Goal: Find specific page/section: Find specific page/section

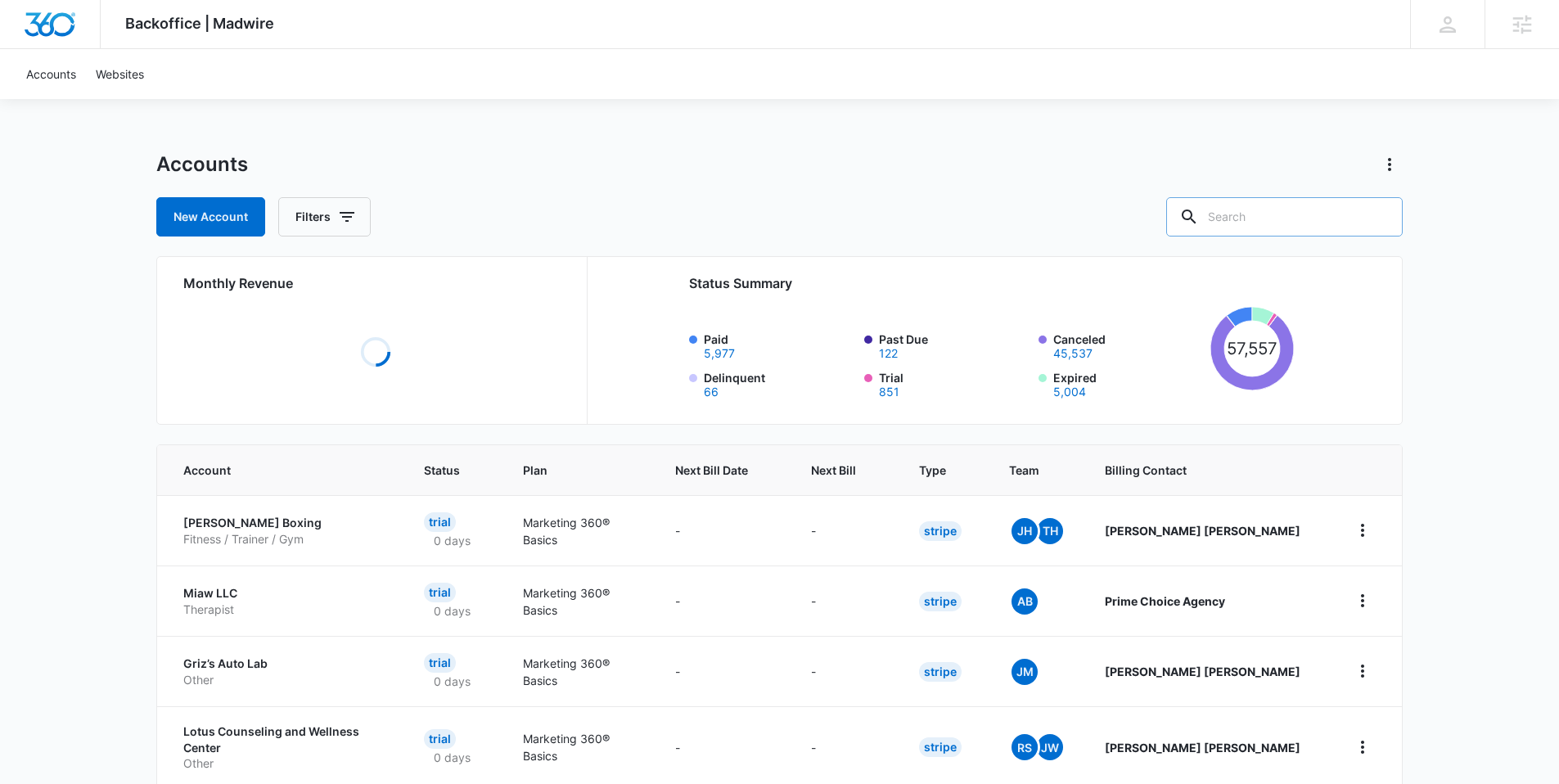
click at [1319, 217] on input "text" at bounding box center [1285, 217] width 237 height 40
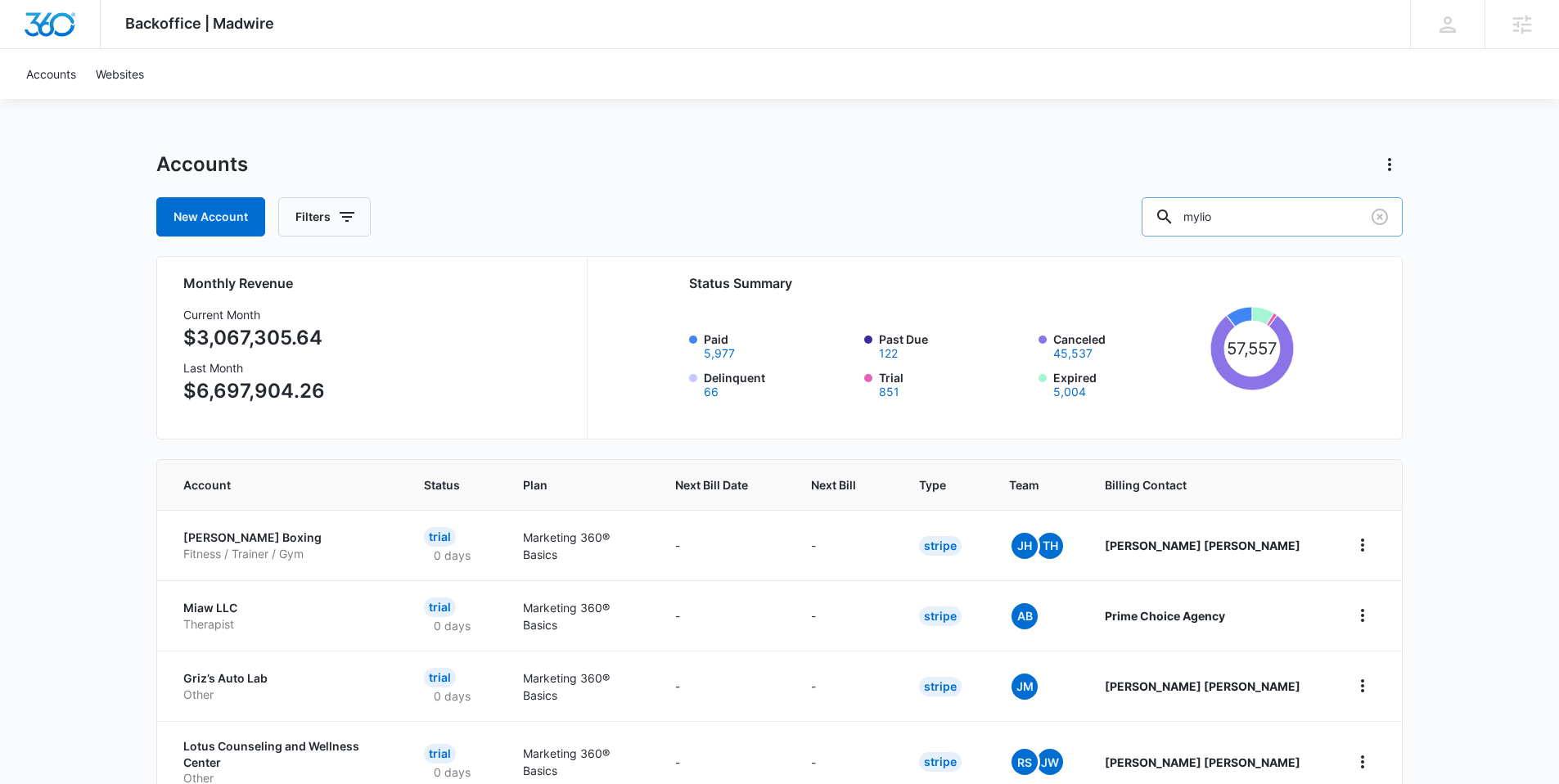
type input "mylio"
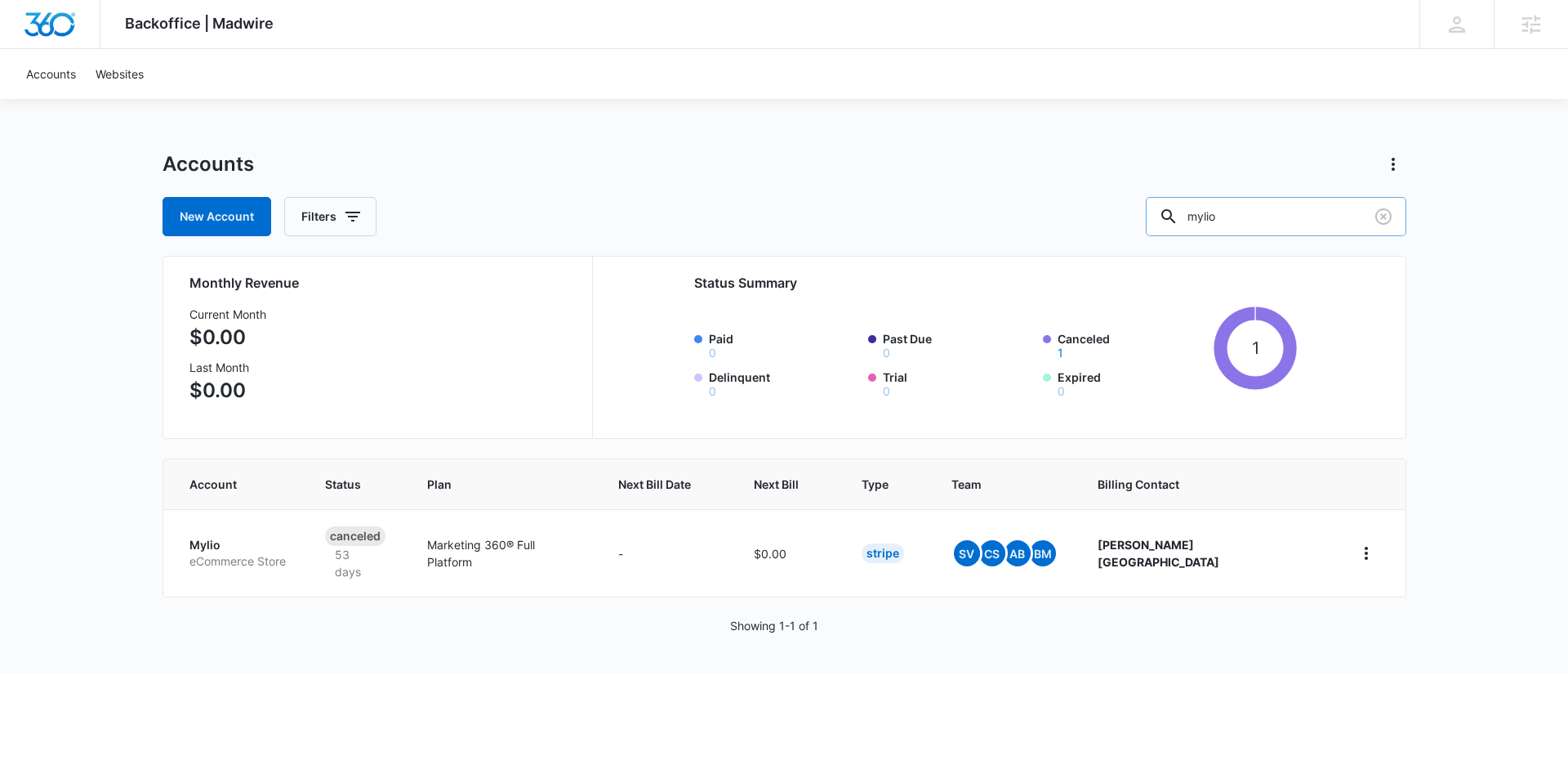
click at [1283, 221] on input "mylio" at bounding box center [1277, 217] width 261 height 40
drag, startPoint x: 1279, startPoint y: 218, endPoint x: 828, endPoint y: 234, distance: 451.3
click at [918, 210] on div "New Account Filters mylio" at bounding box center [784, 217] width 1244 height 40
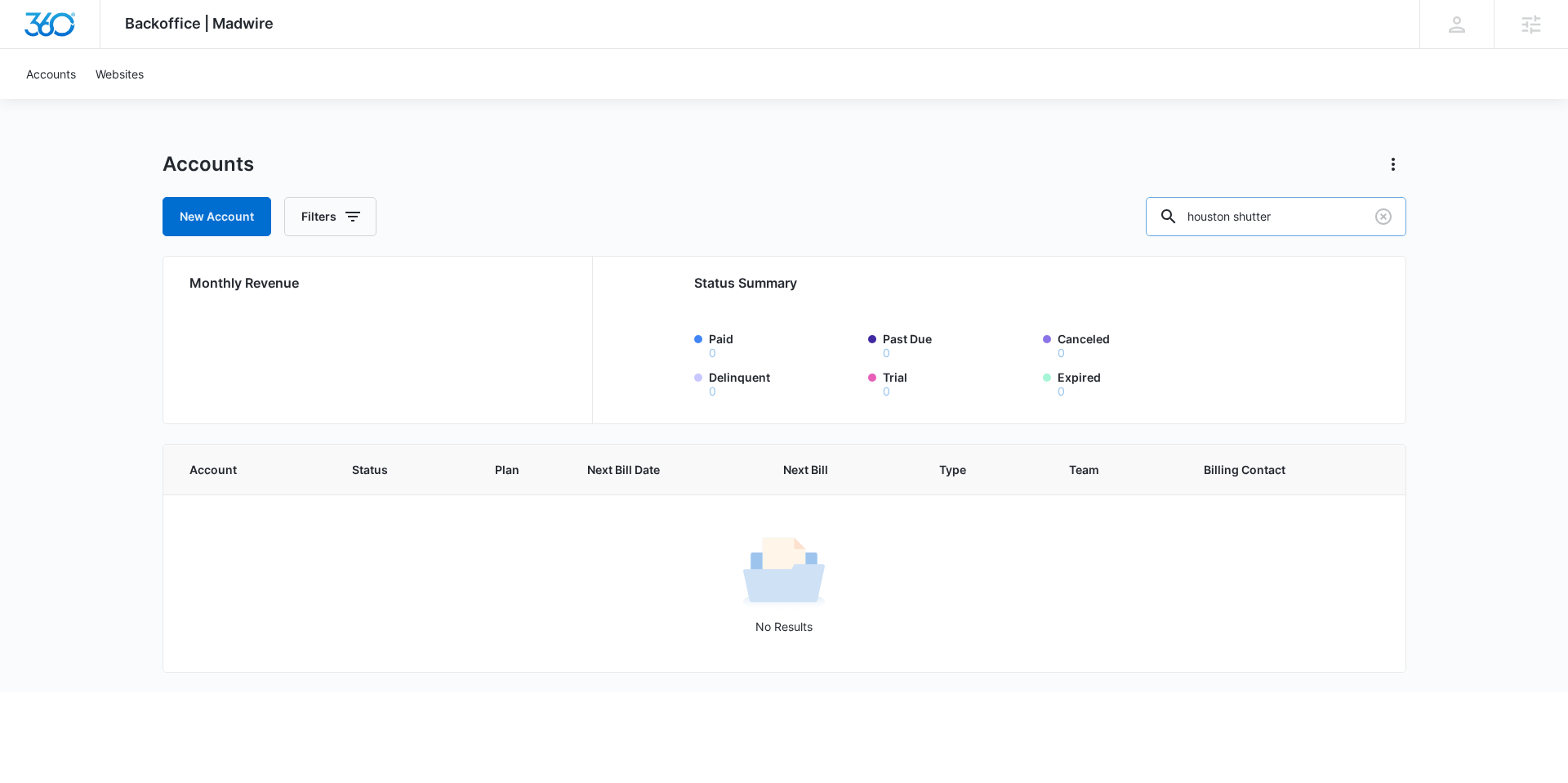
click at [1344, 215] on input "houston shutter" at bounding box center [1277, 217] width 261 height 40
type input "houston"
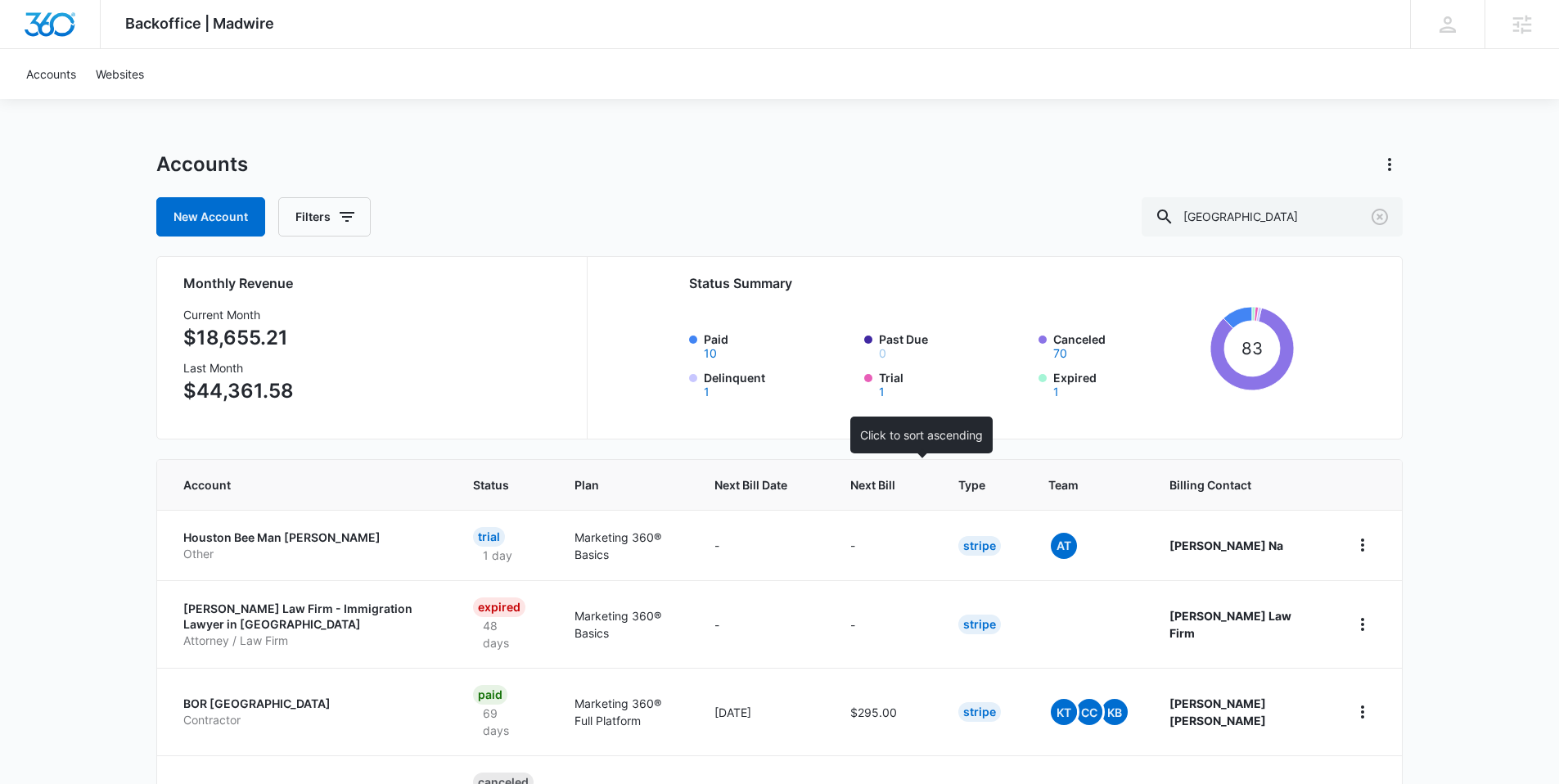
click at [895, 487] on span "Next Bill" at bounding box center [873, 484] width 45 height 17
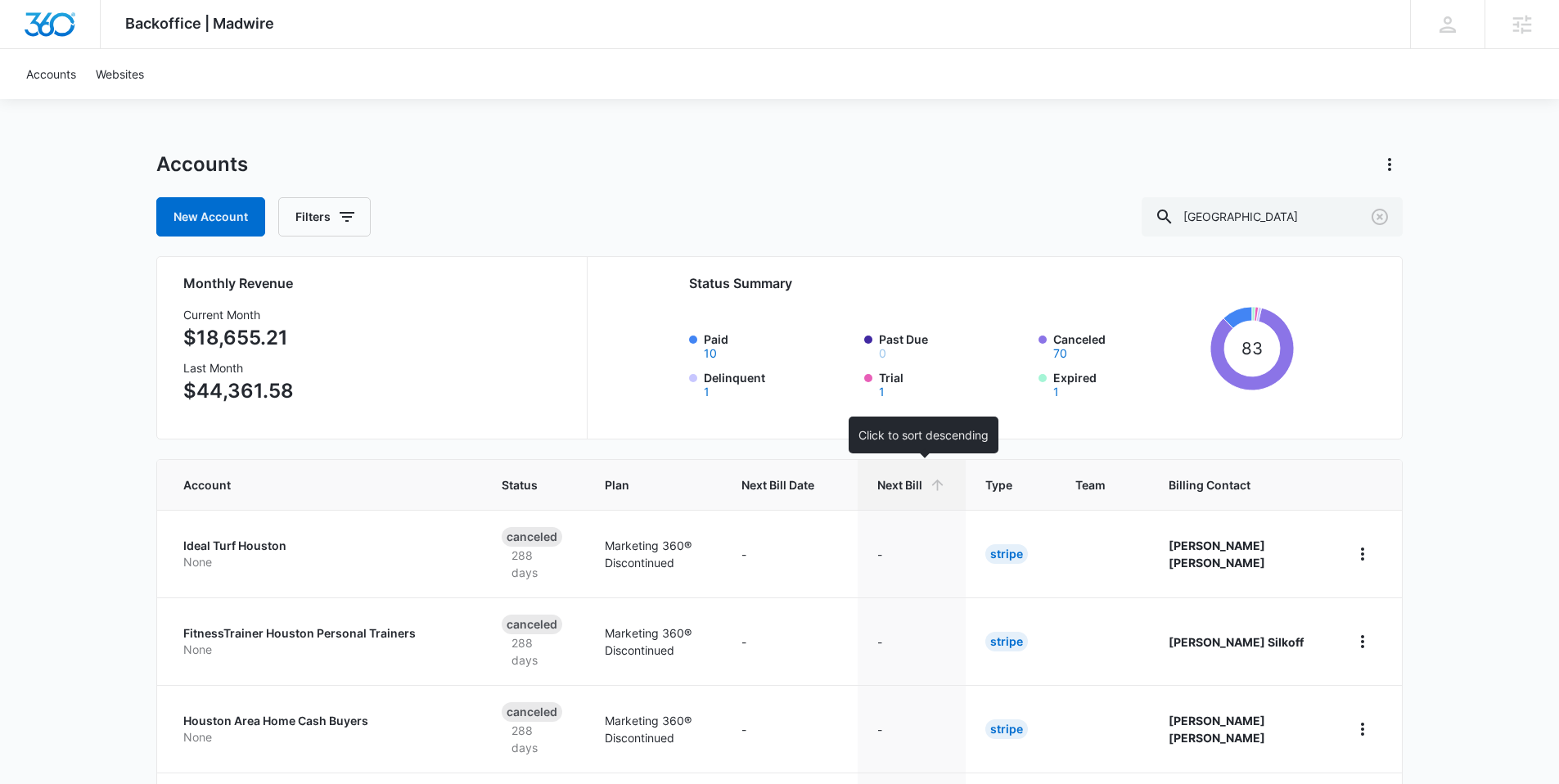
click at [946, 483] on icon at bounding box center [937, 484] width 17 height 17
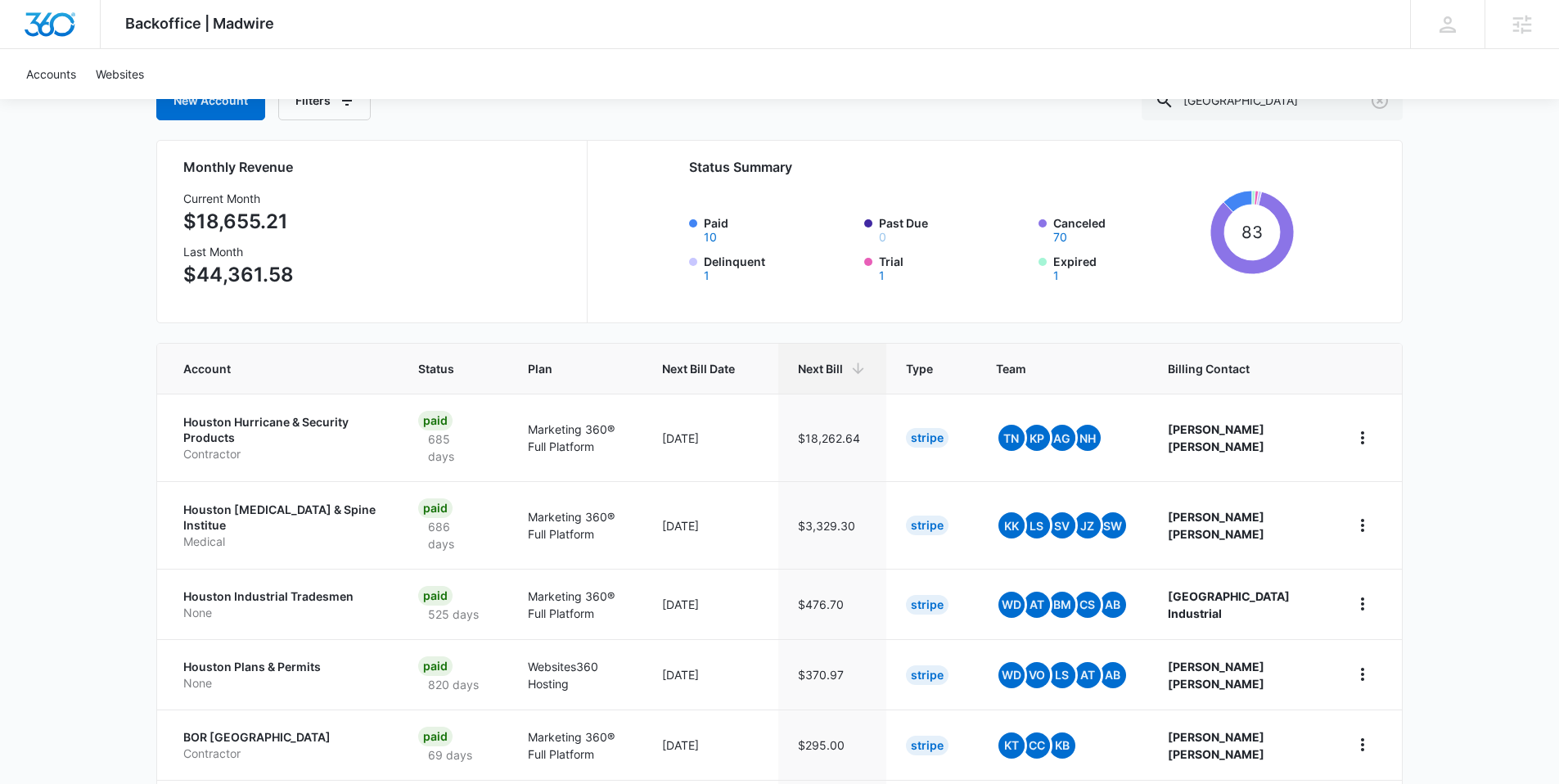
scroll to position [120, 0]
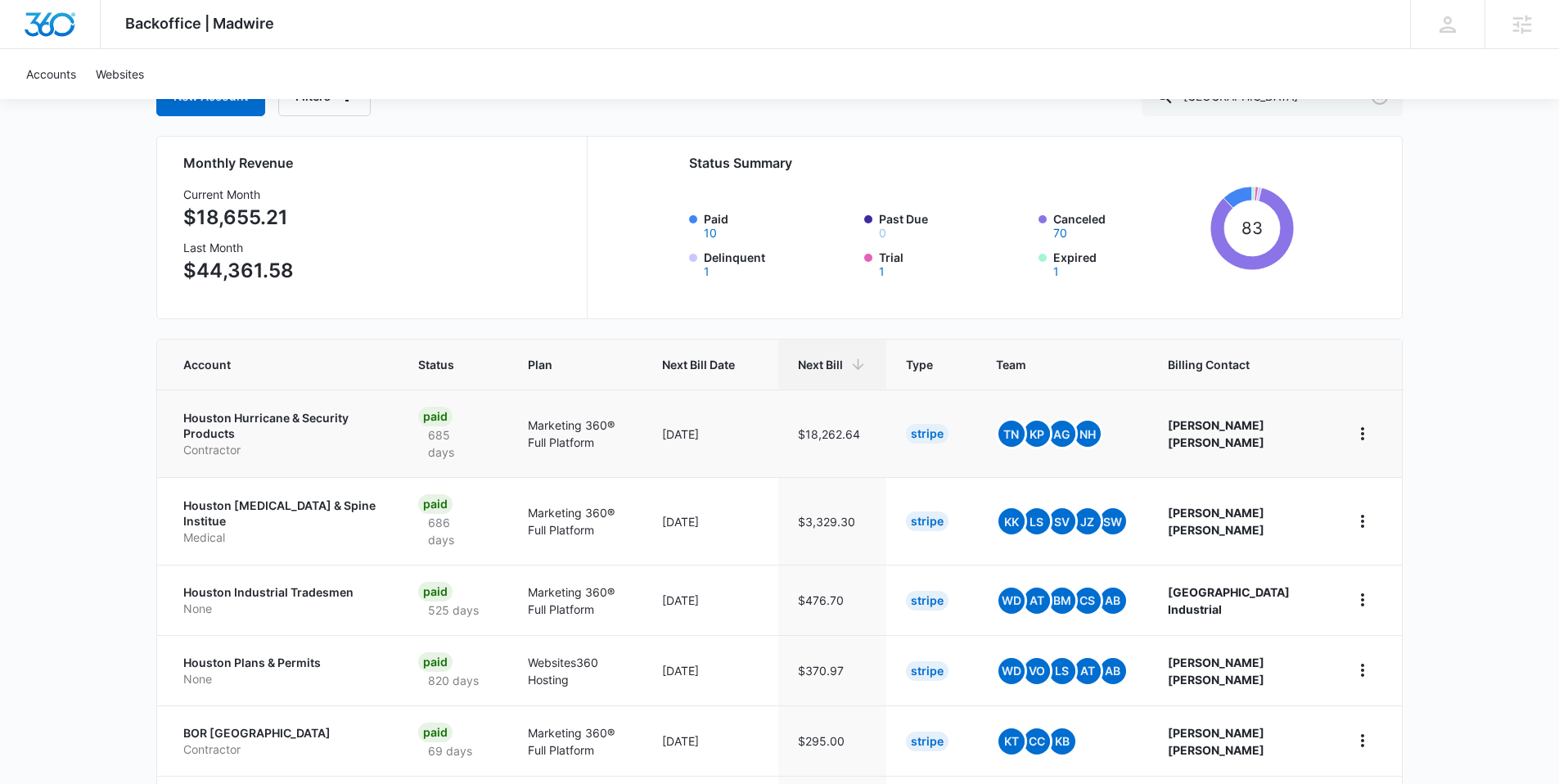
click at [229, 413] on p "Houston Hurricane & Security Products" at bounding box center [281, 426] width 196 height 32
